Goal: Task Accomplishment & Management: Manage account settings

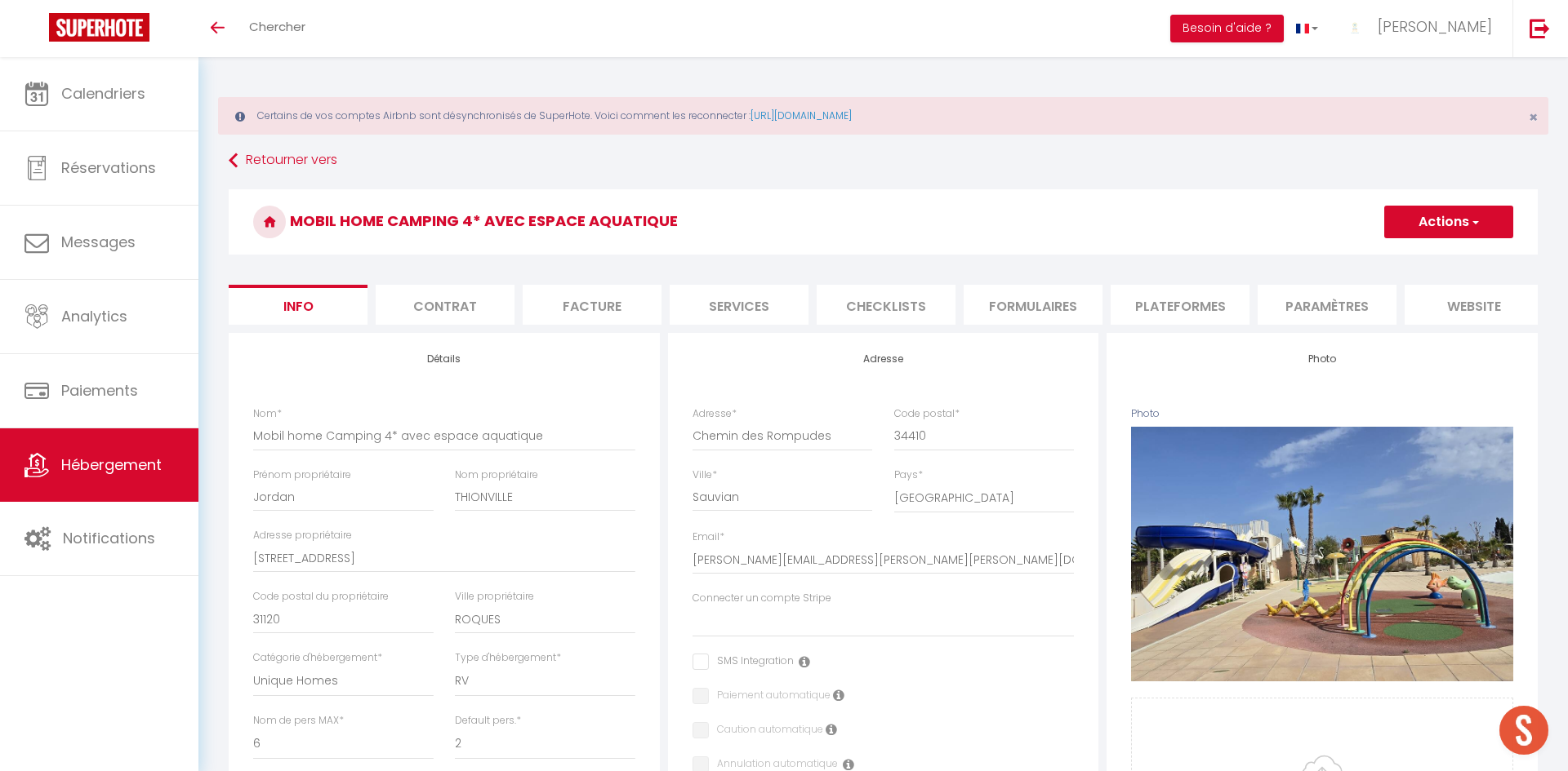
select select "unique_homes"
select select "rv"
select select "6"
select select "2"
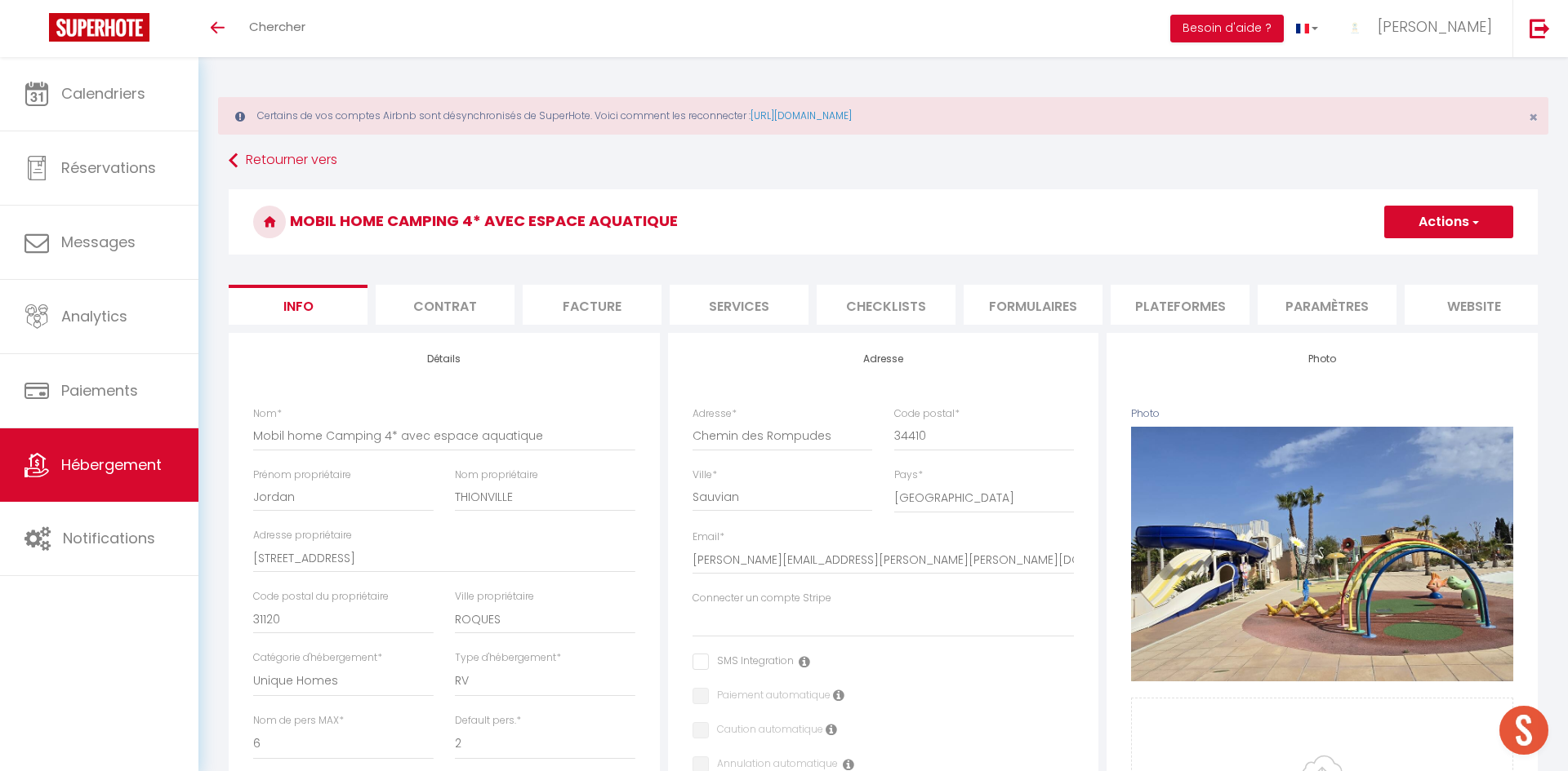
select select "1"
select select "15:00"
select select "21:00"
select select "10:00"
select select "30"
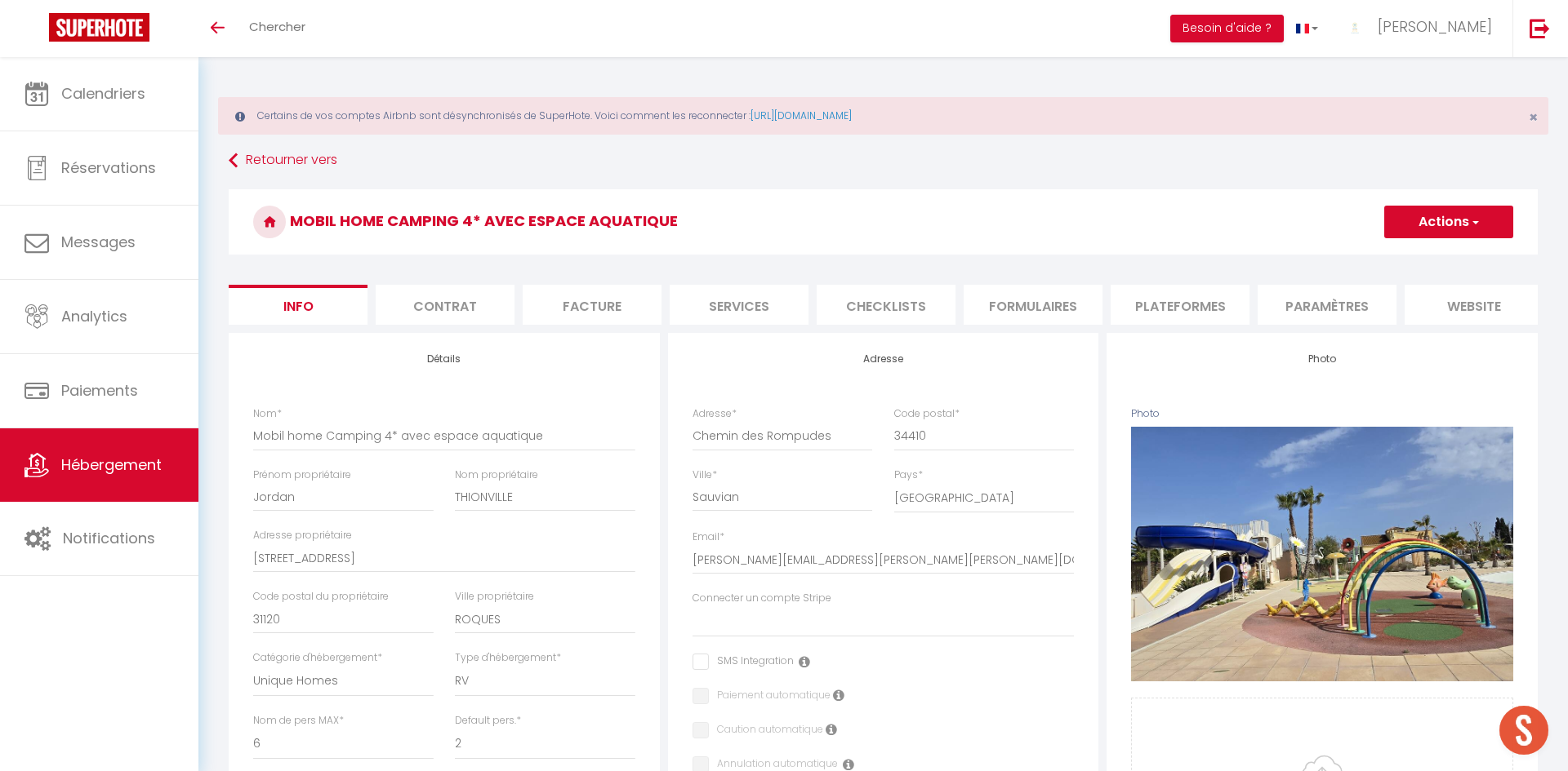
select select "120"
select select "12:00"
select select "28"
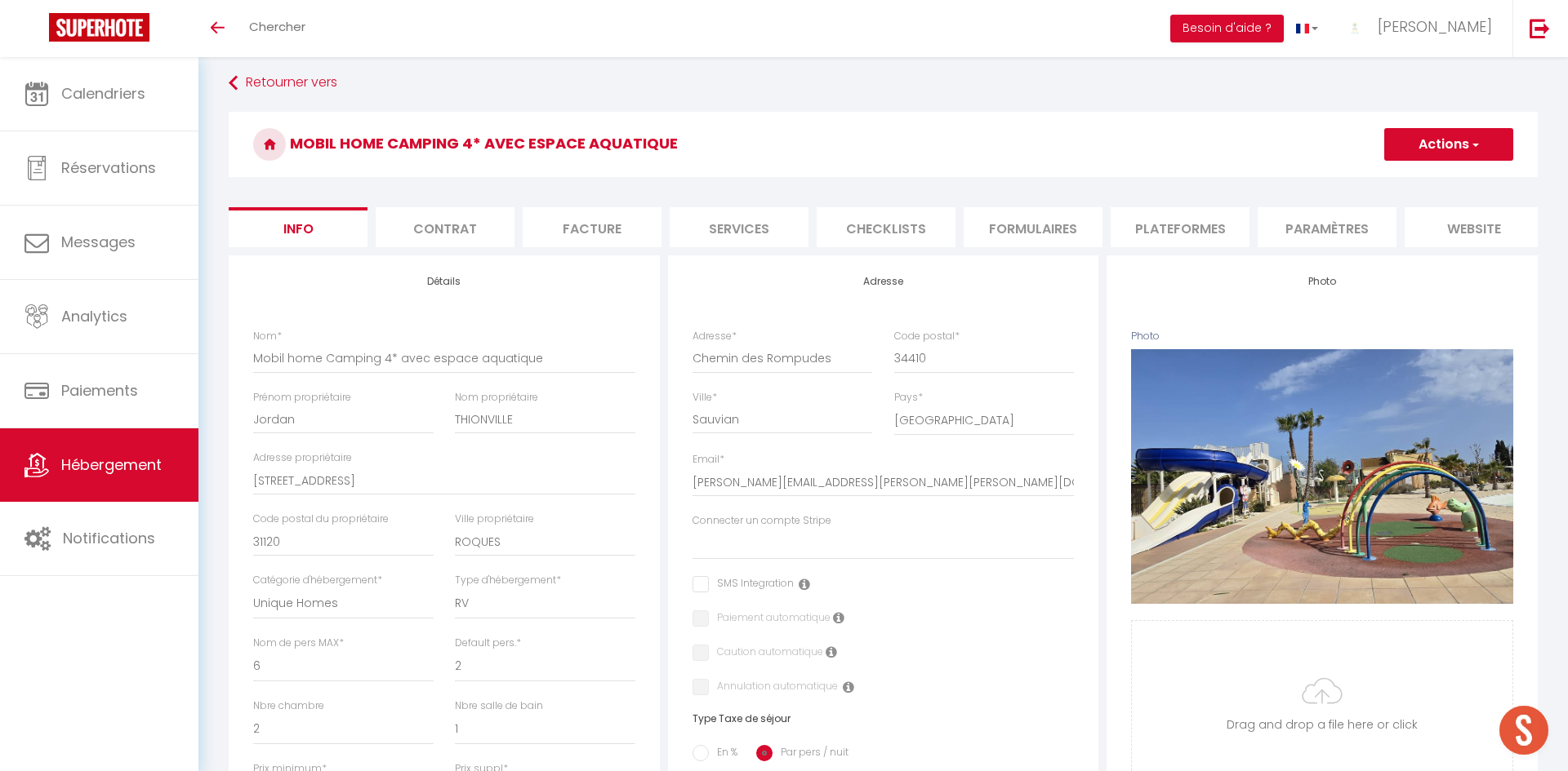
scroll to position [77, 0]
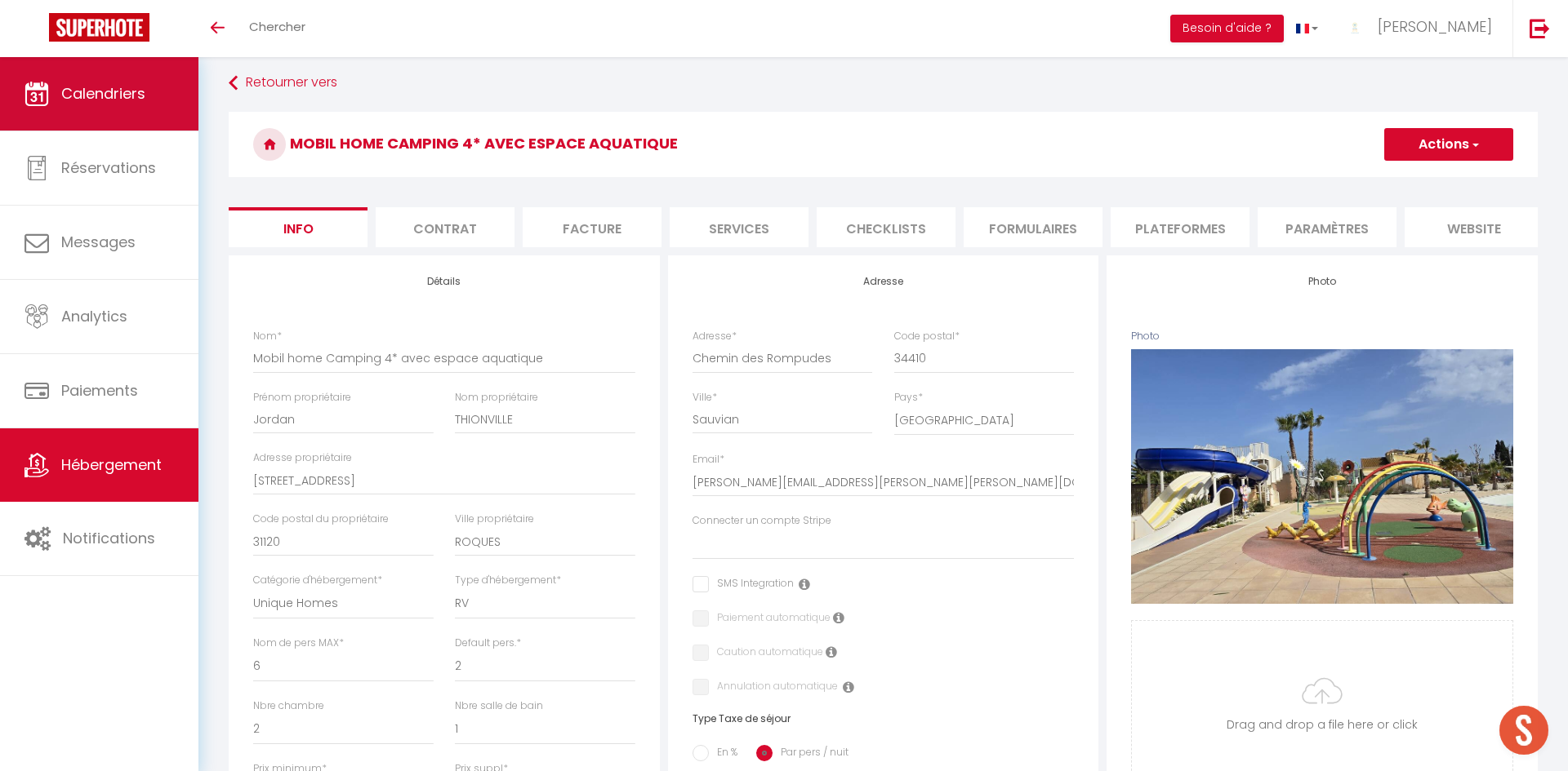
click at [101, 108] on link "Calendriers" at bounding box center [99, 94] width 198 height 74
